Goal: Task Accomplishment & Management: Manage account settings

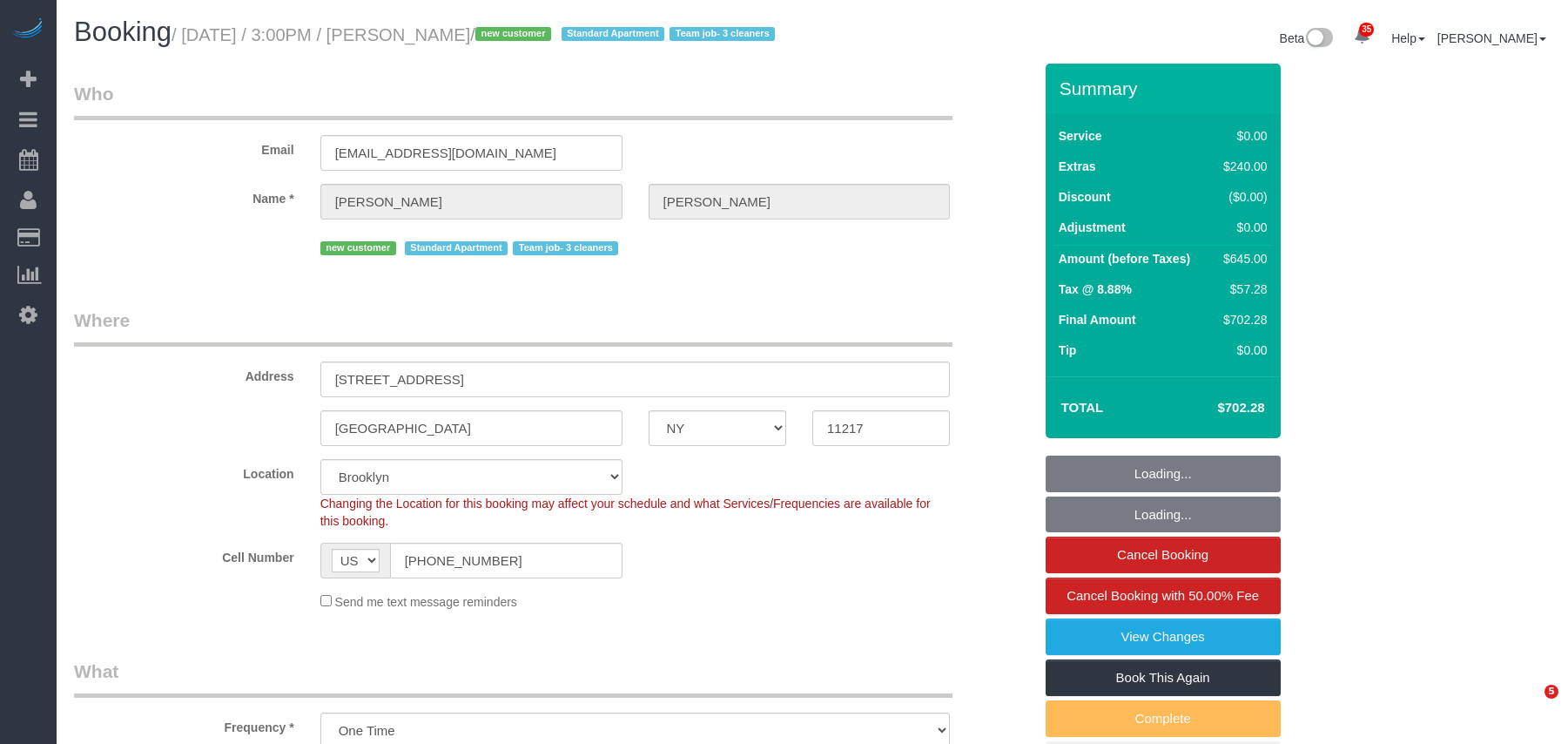
select select "NY"
select select "2"
select select "spot1"
select select "number:89"
select select "number:72"
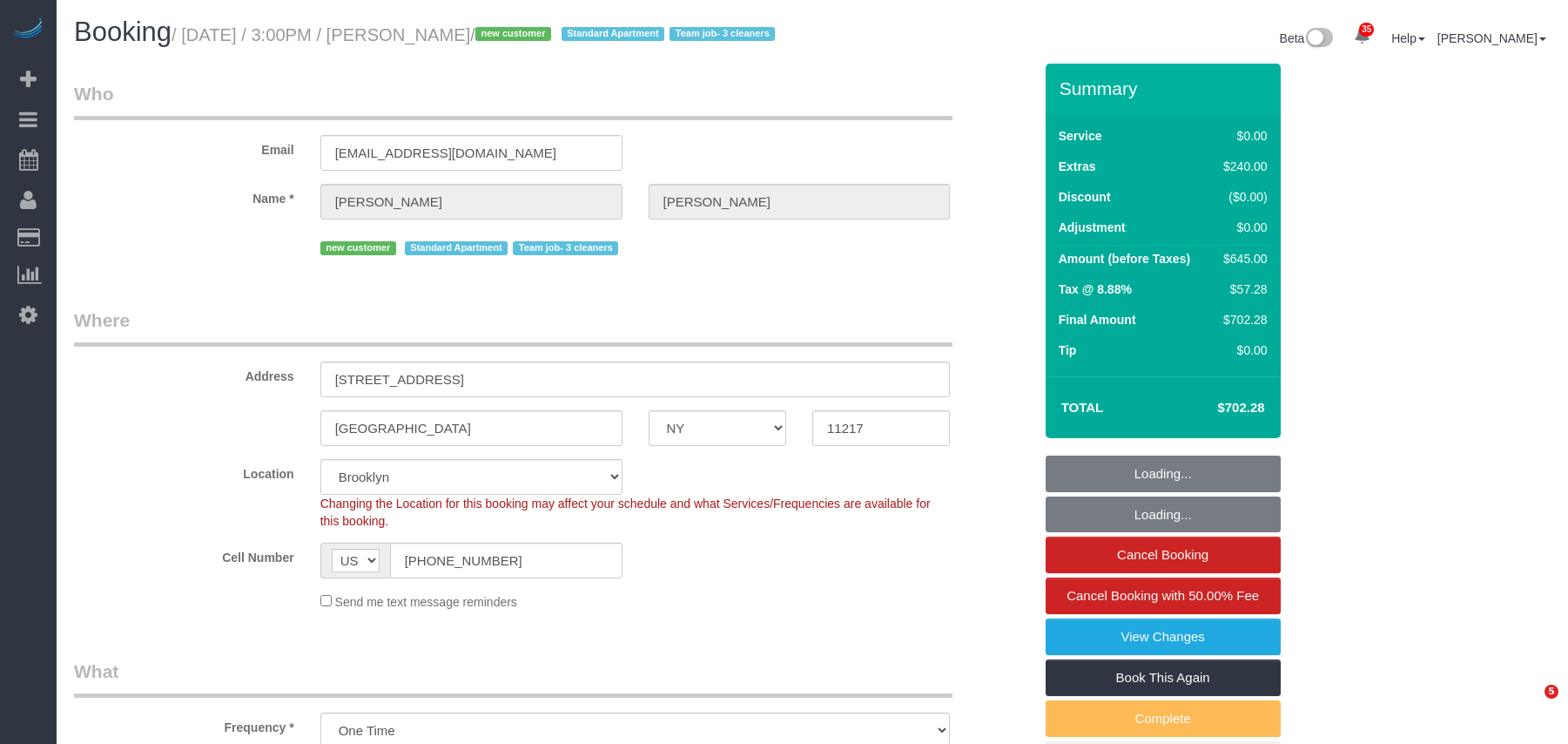
select select "number:15"
select select "number:5"
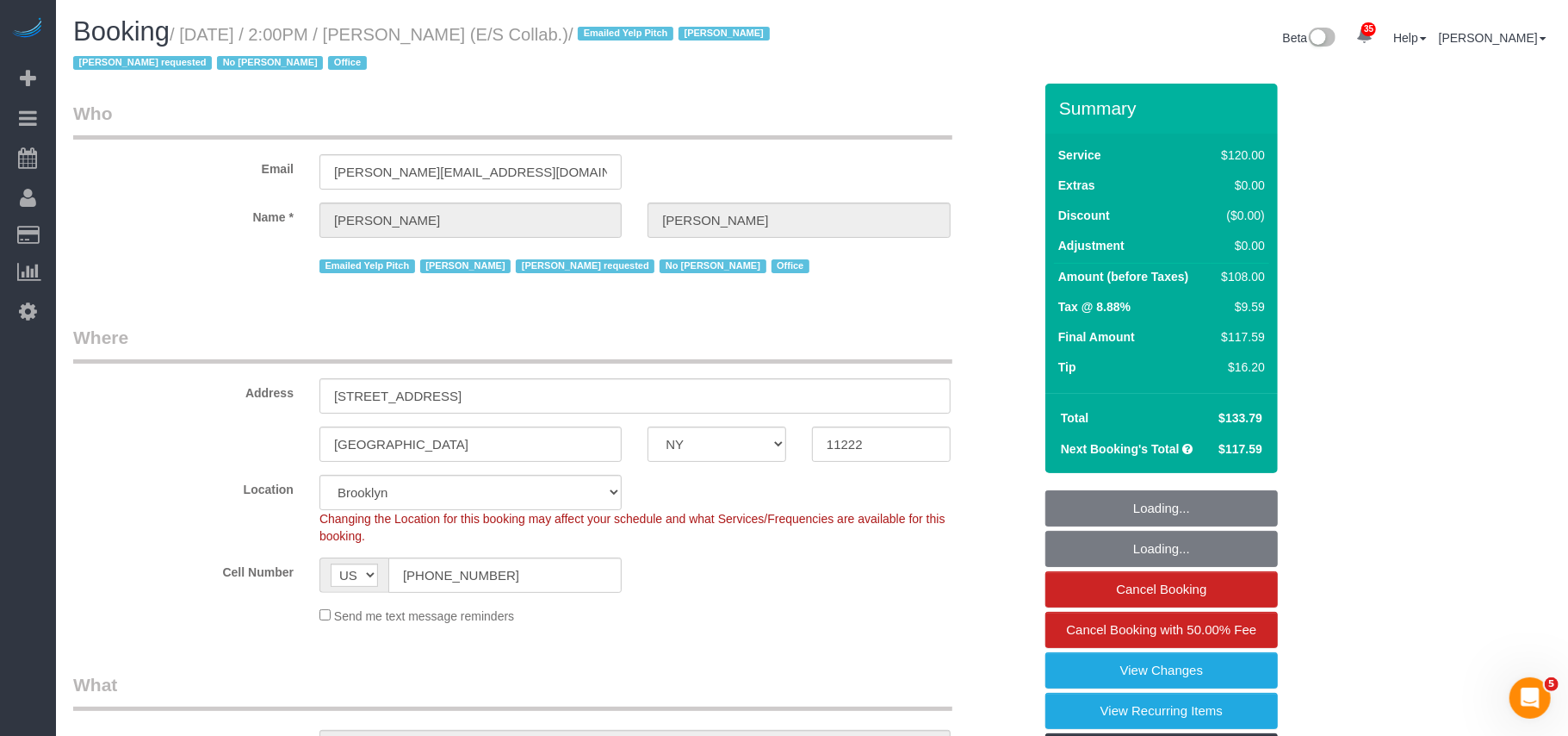
select select
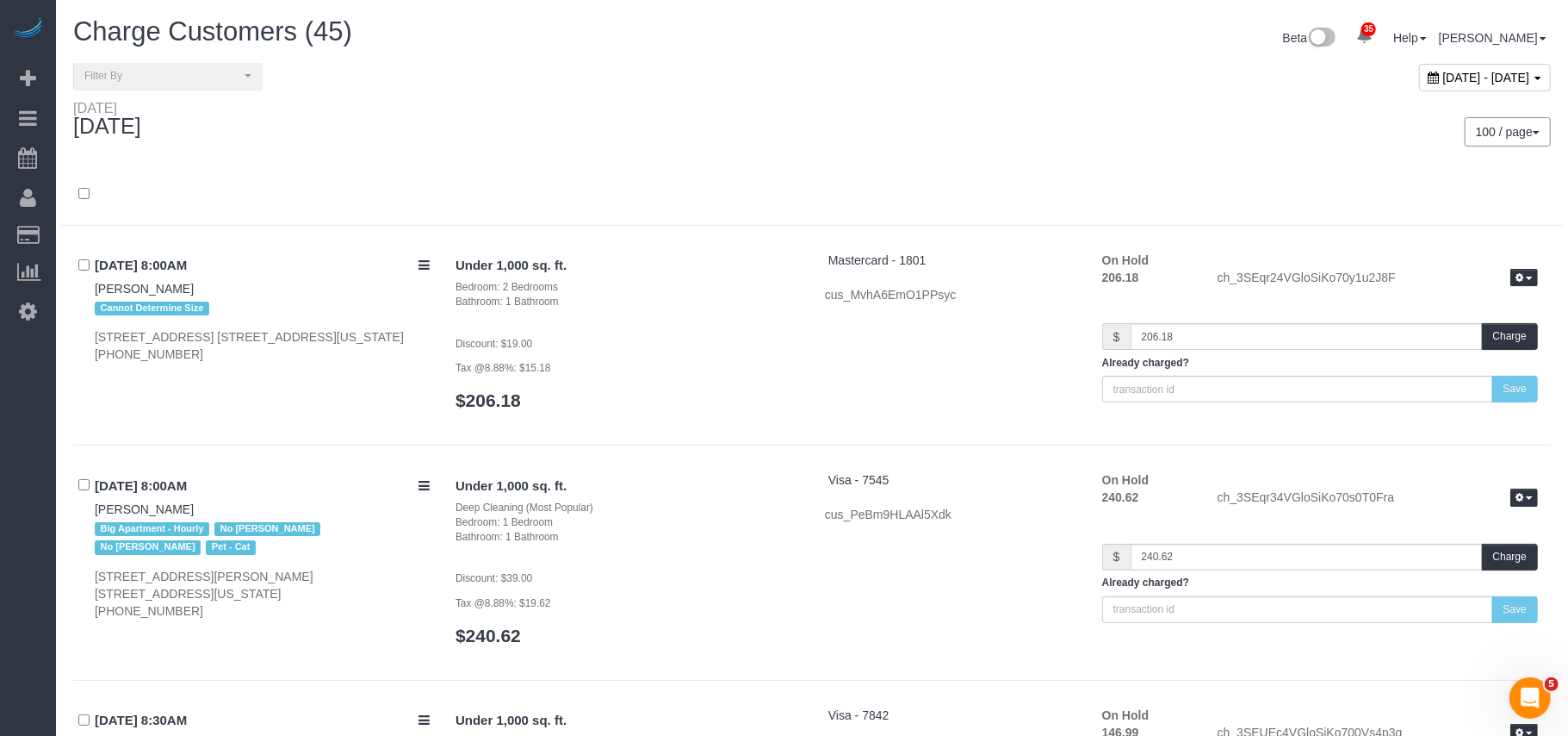
drag, startPoint x: 1364, startPoint y: 90, endPoint x: 1364, endPoint y: 80, distance: 10.0
click at [1419, 87] on div "October 07, 2025 - October 07, 2025" at bounding box center [1484, 77] width 132 height 28
click at [1443, 80] on span "October 07, 2025 - October 07, 2025" at bounding box center [1486, 77] width 87 height 13
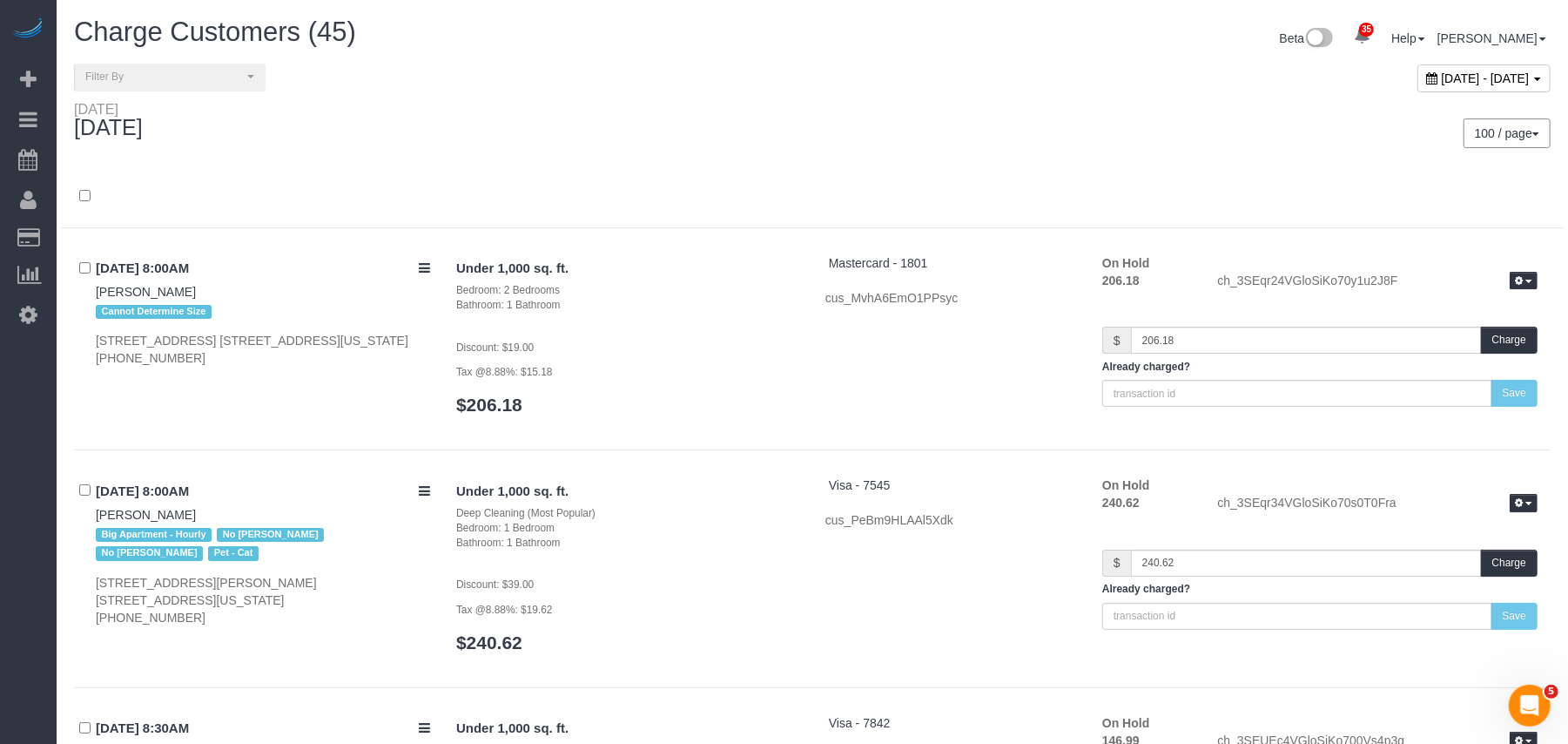
click at [1442, 81] on span "October 07, 2025 - October 07, 2025" at bounding box center [1485, 78] width 88 height 14
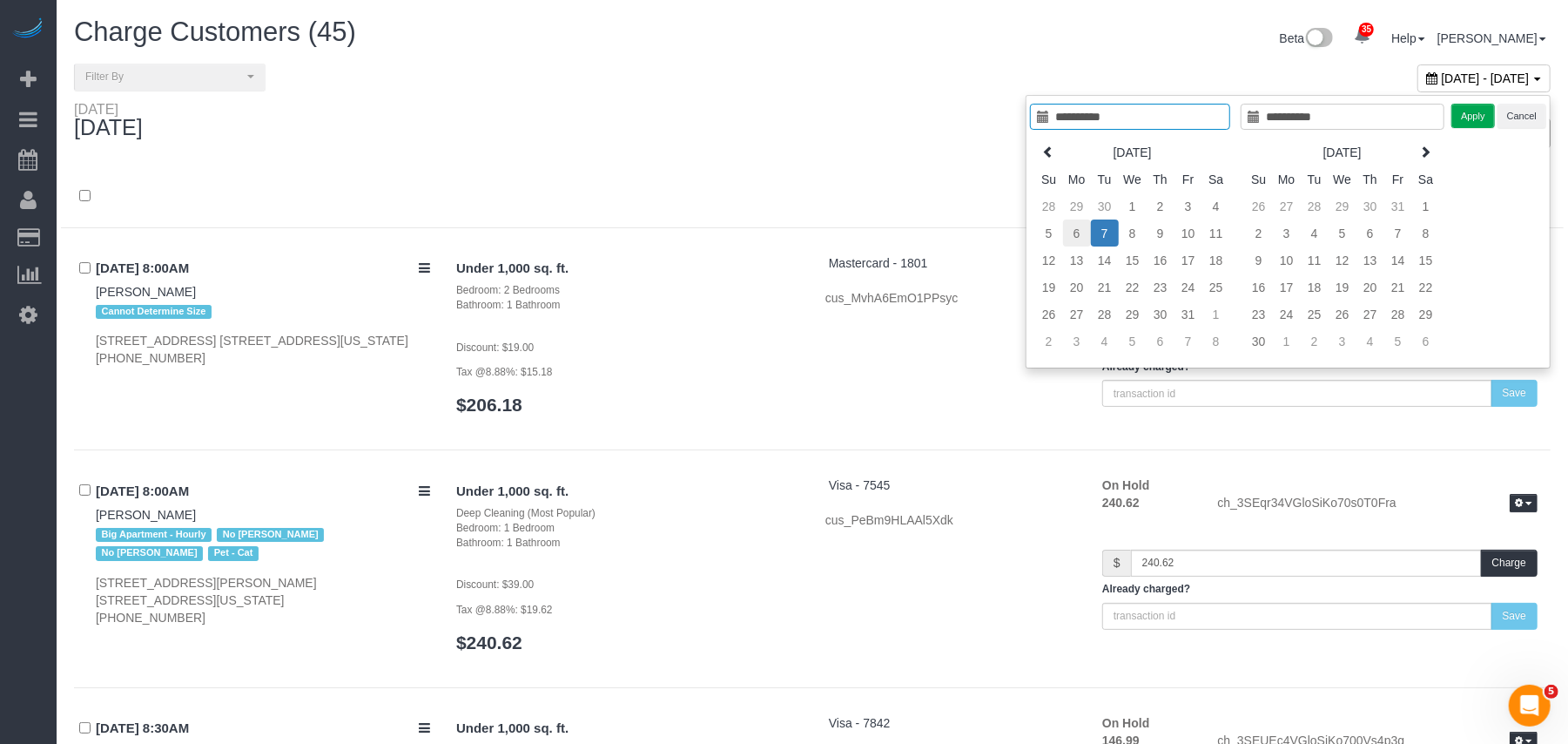
type input "**********"
click at [1077, 234] on td "6" at bounding box center [1077, 233] width 28 height 27
type input "**********"
click at [1457, 119] on button "Apply" at bounding box center [1474, 116] width 44 height 25
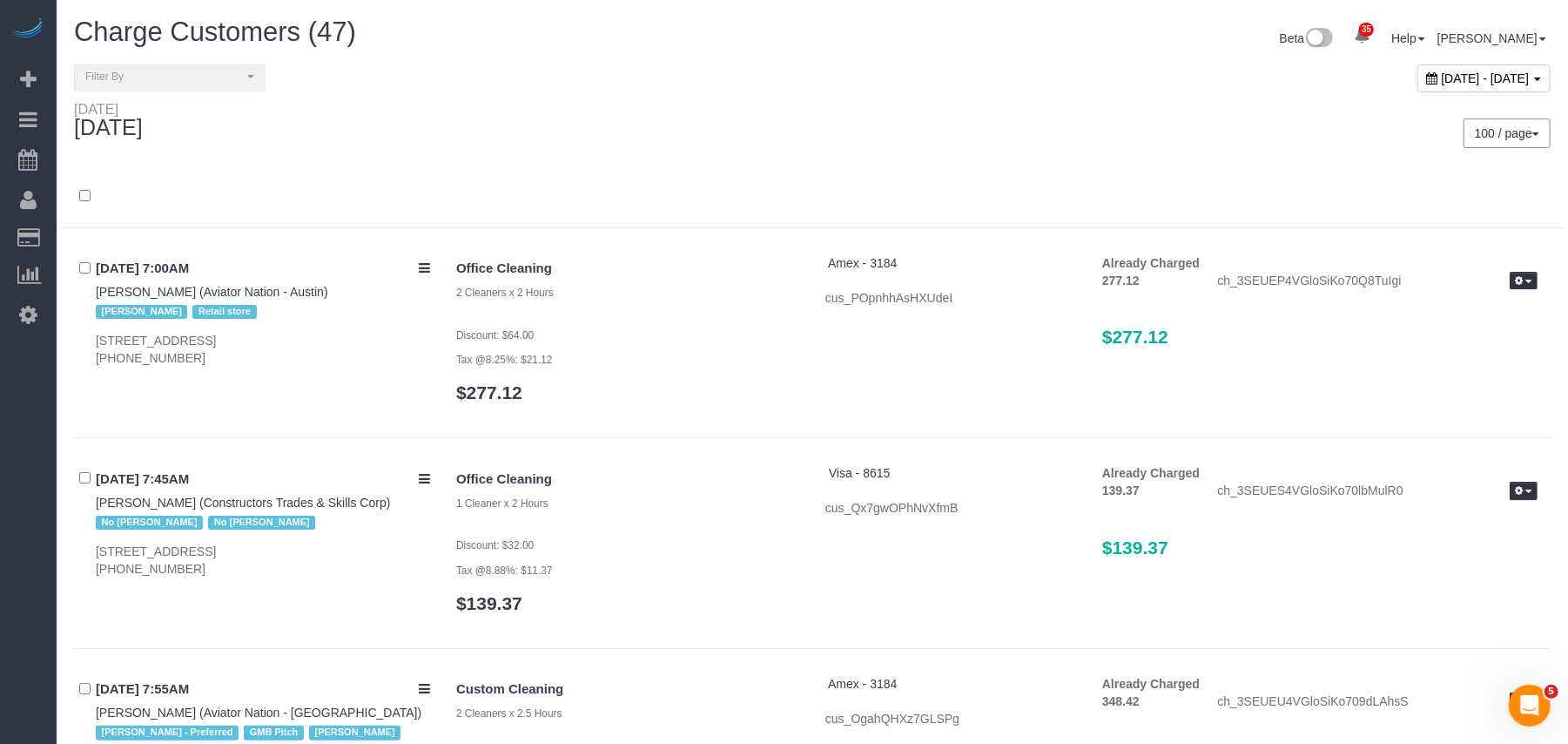
click at [874, 144] on div "100 / page 10 / page 20 / page 30 / page 40 / page 50 / page 100 / page" at bounding box center [1188, 133] width 725 height 30
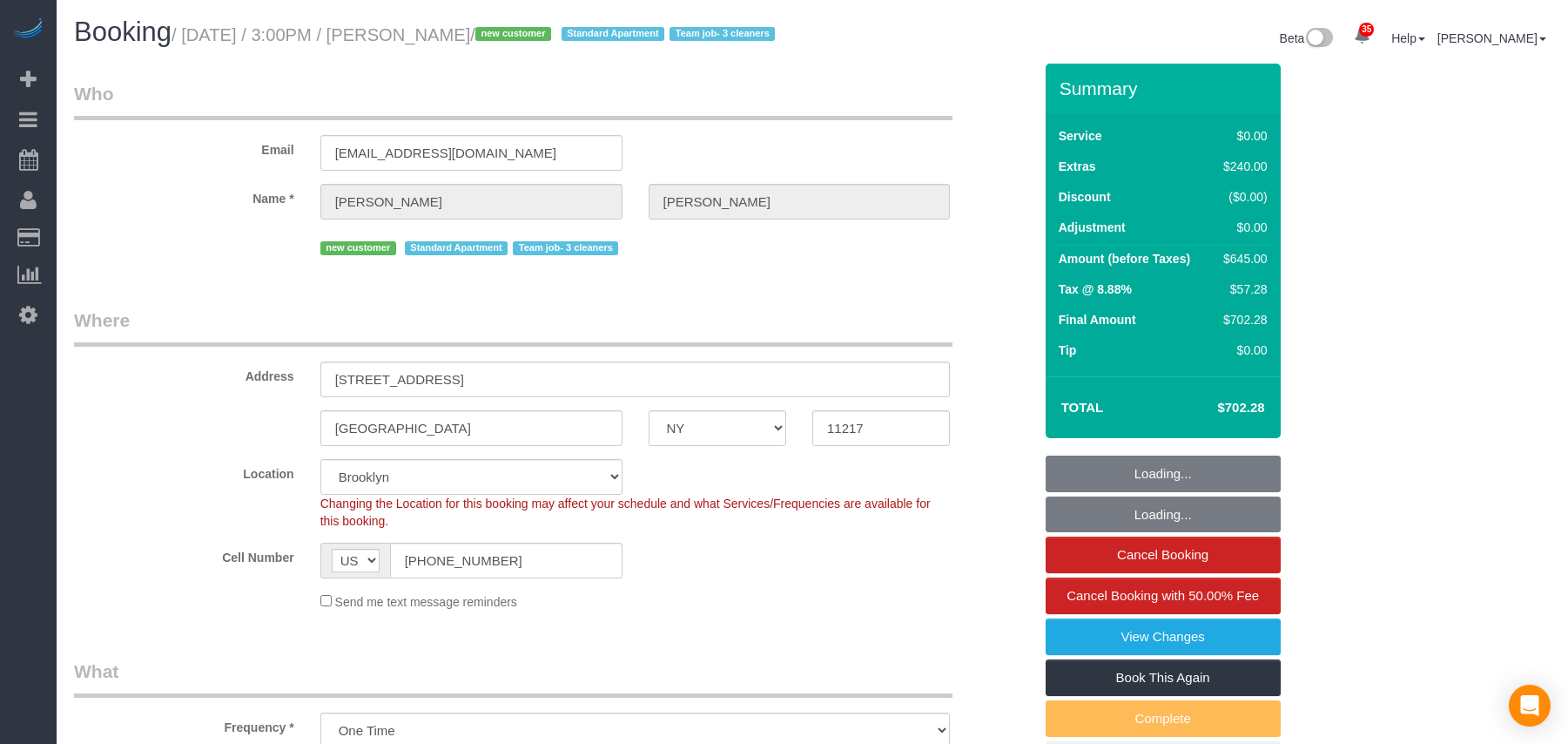
select select "NY"
select select "2"
select select "spot1"
select select "number:89"
select select "number:72"
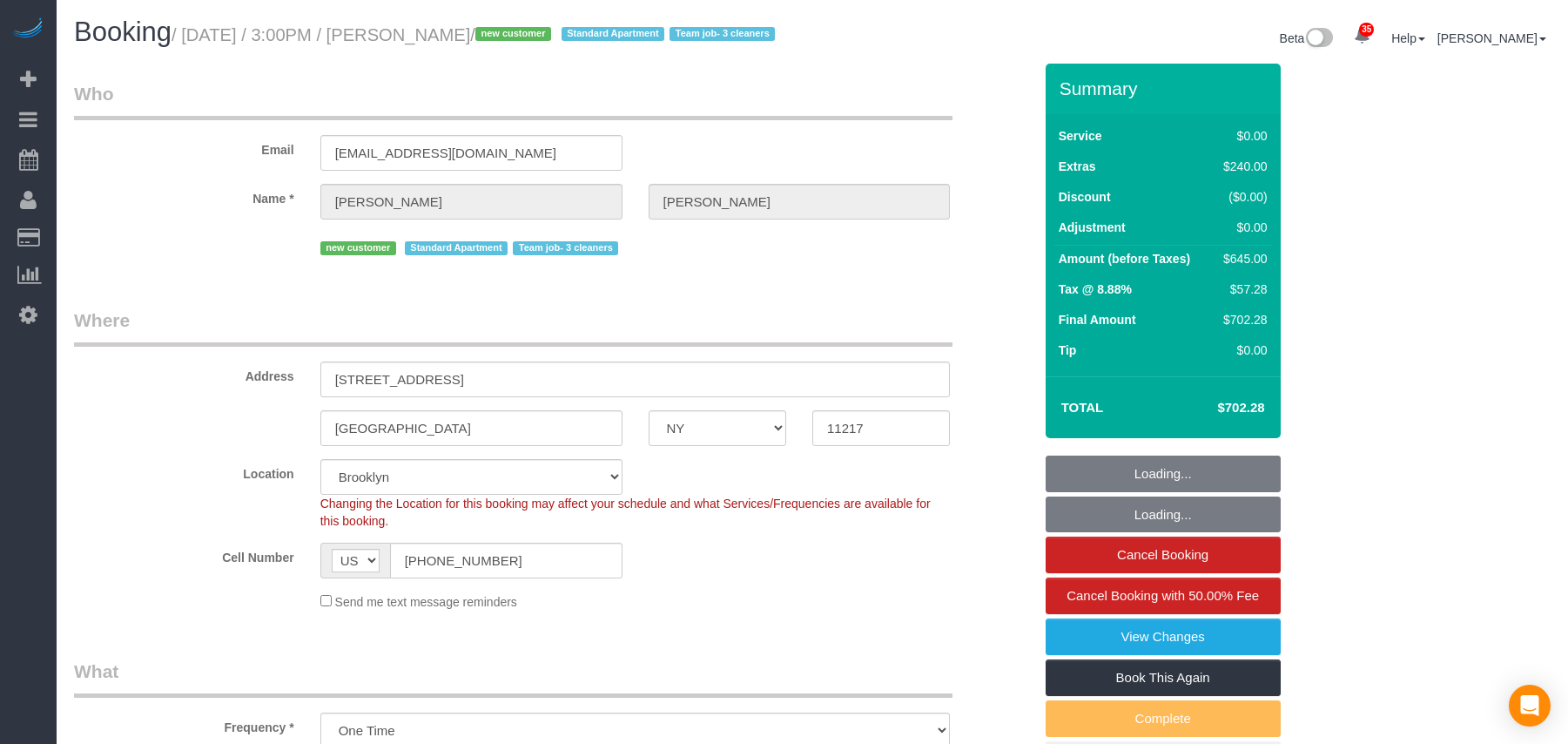
select select "number:15"
select select "number:5"
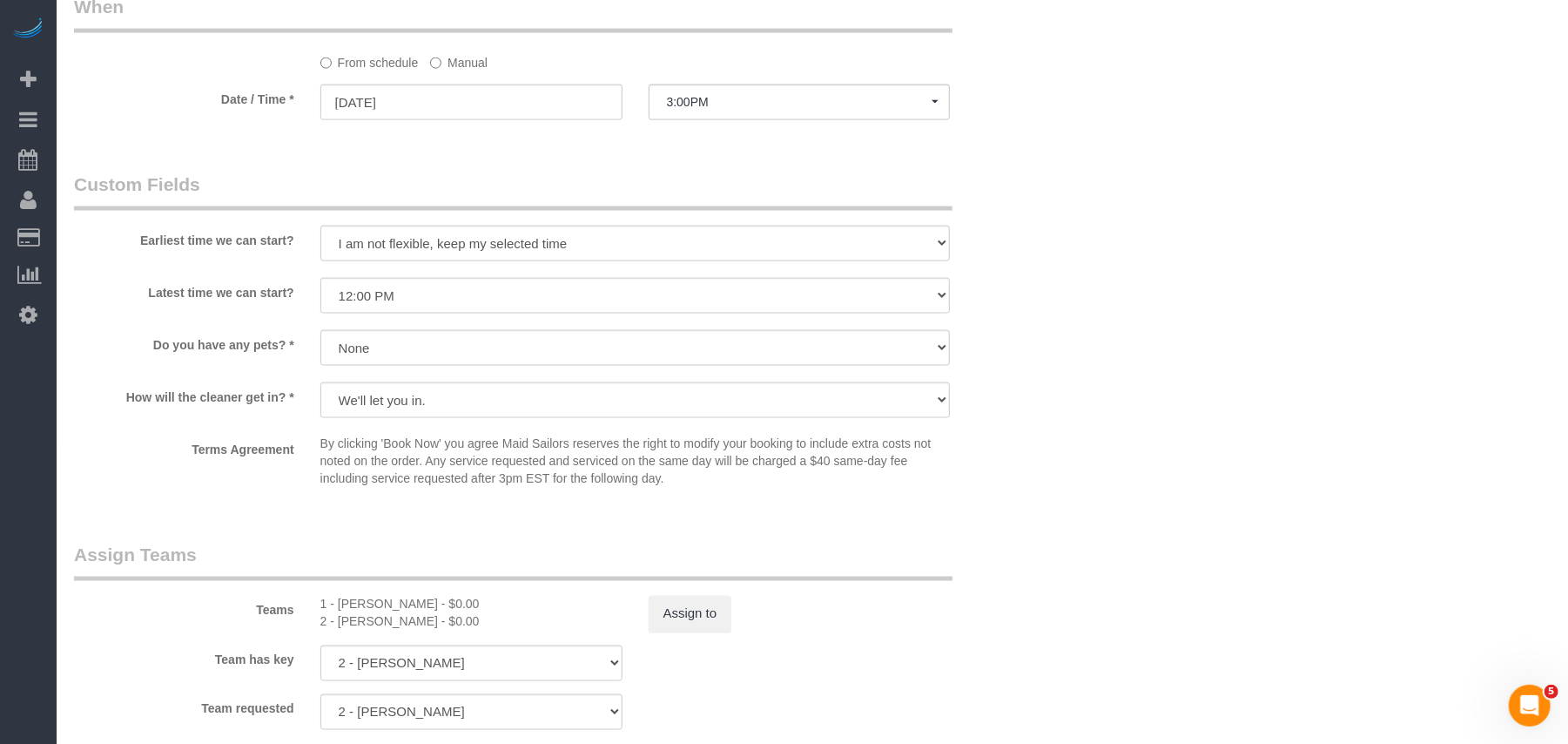
scroll to position [1974, 0]
